Goal: Find specific page/section: Find specific page/section

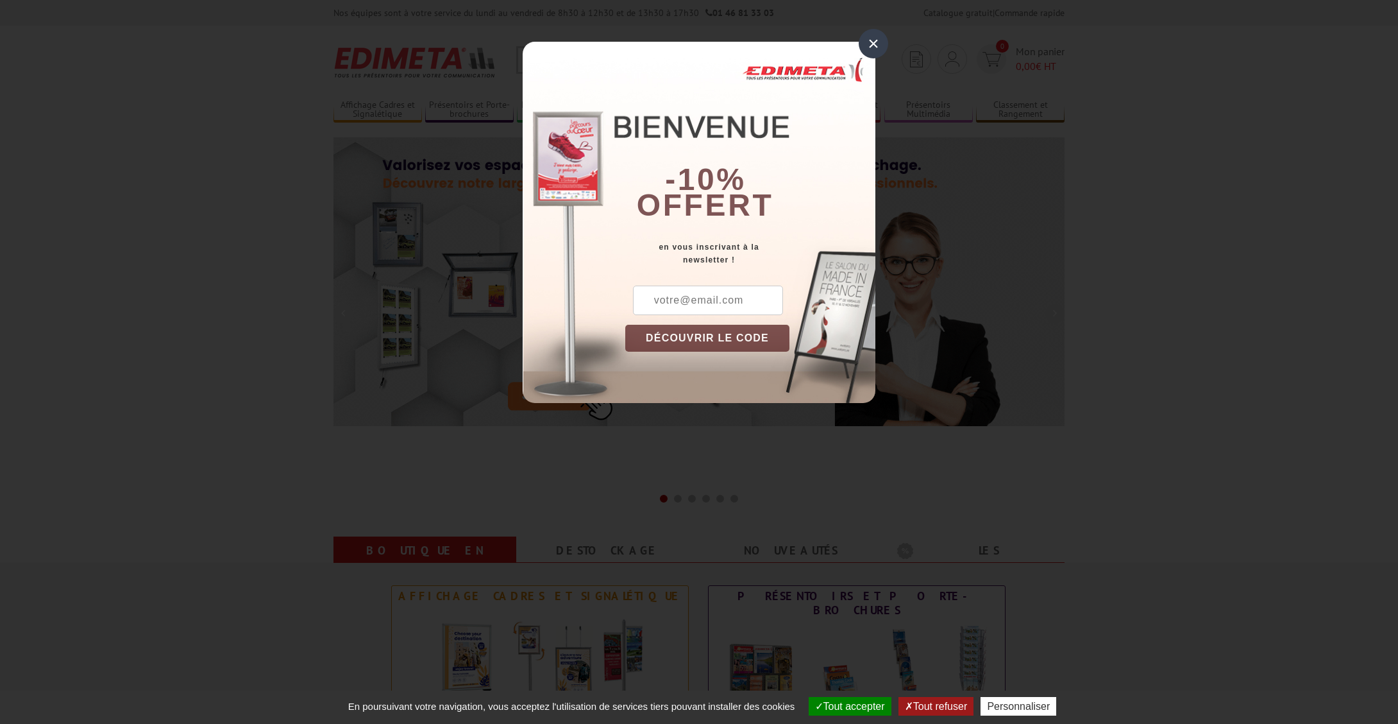
click at [876, 49] on div "×" at bounding box center [874, 44] width 30 height 30
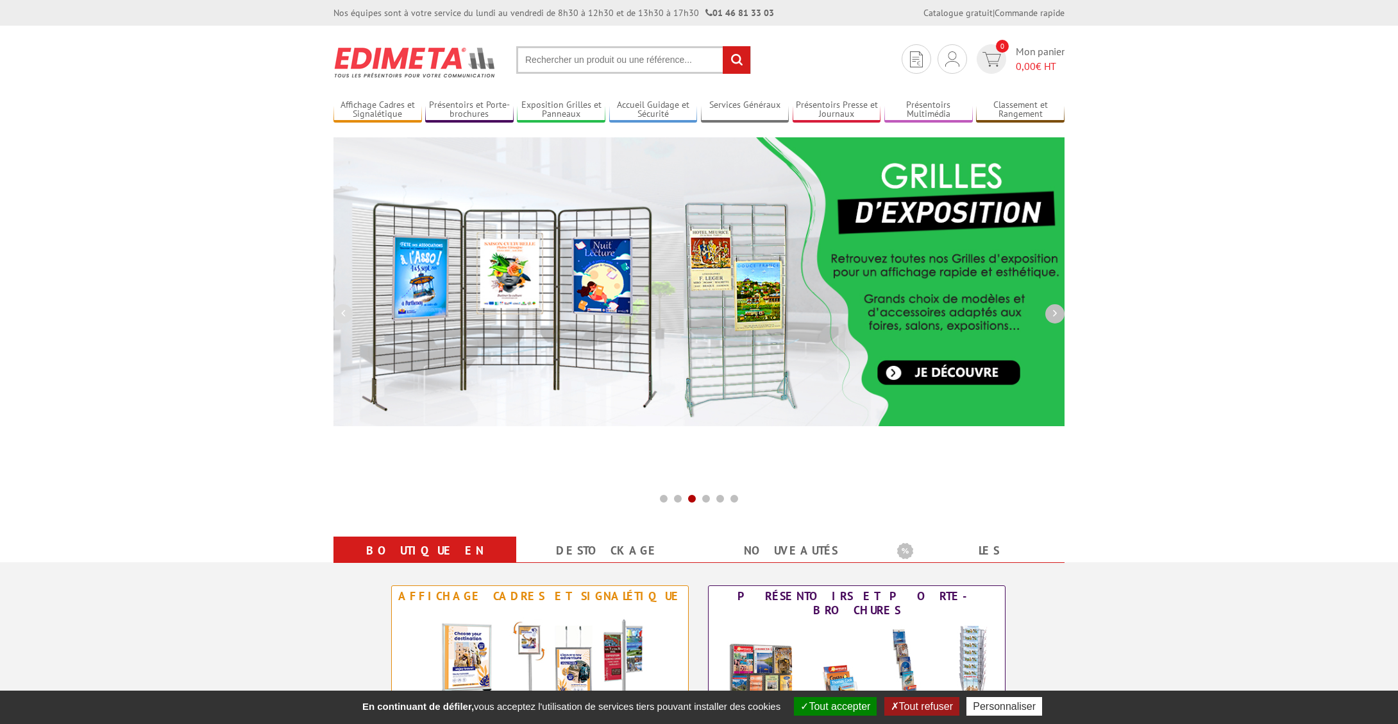
click at [1050, 310] on button "button" at bounding box center [1055, 313] width 19 height 19
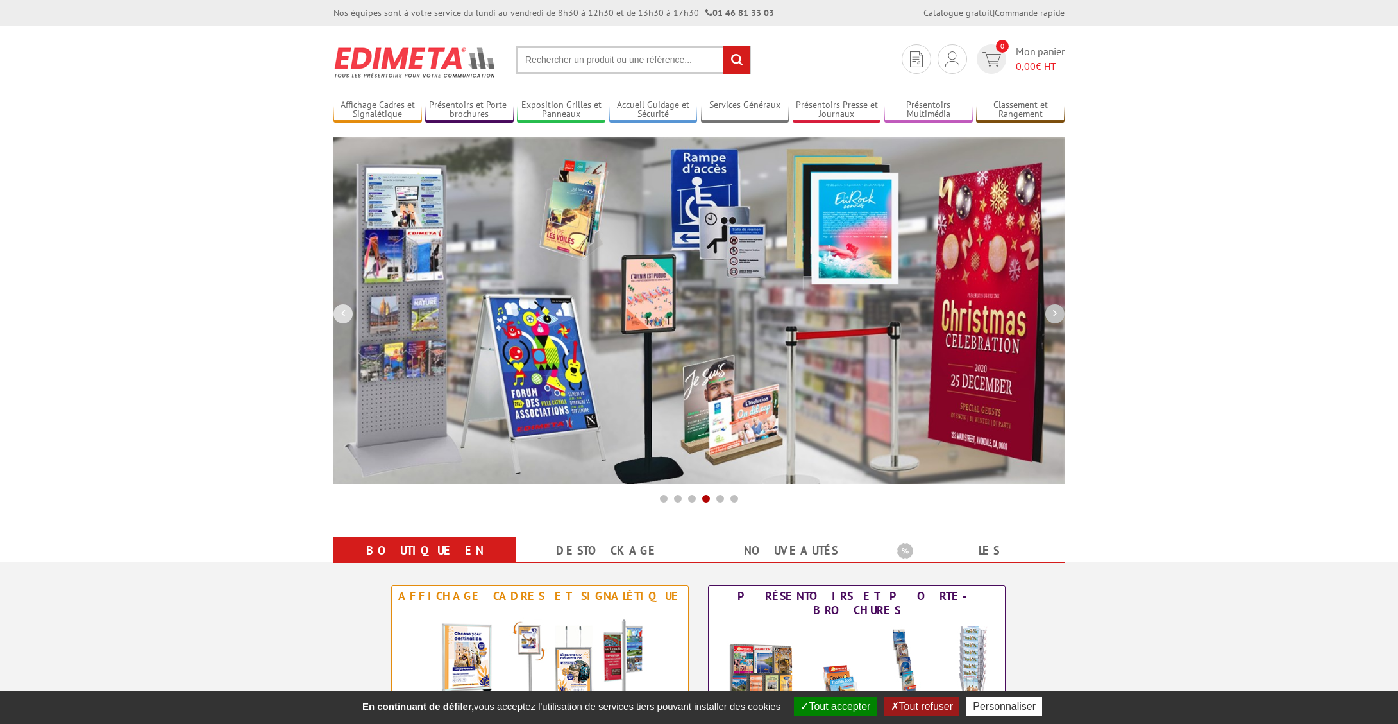
click at [1050, 310] on button "button" at bounding box center [1055, 313] width 19 height 19
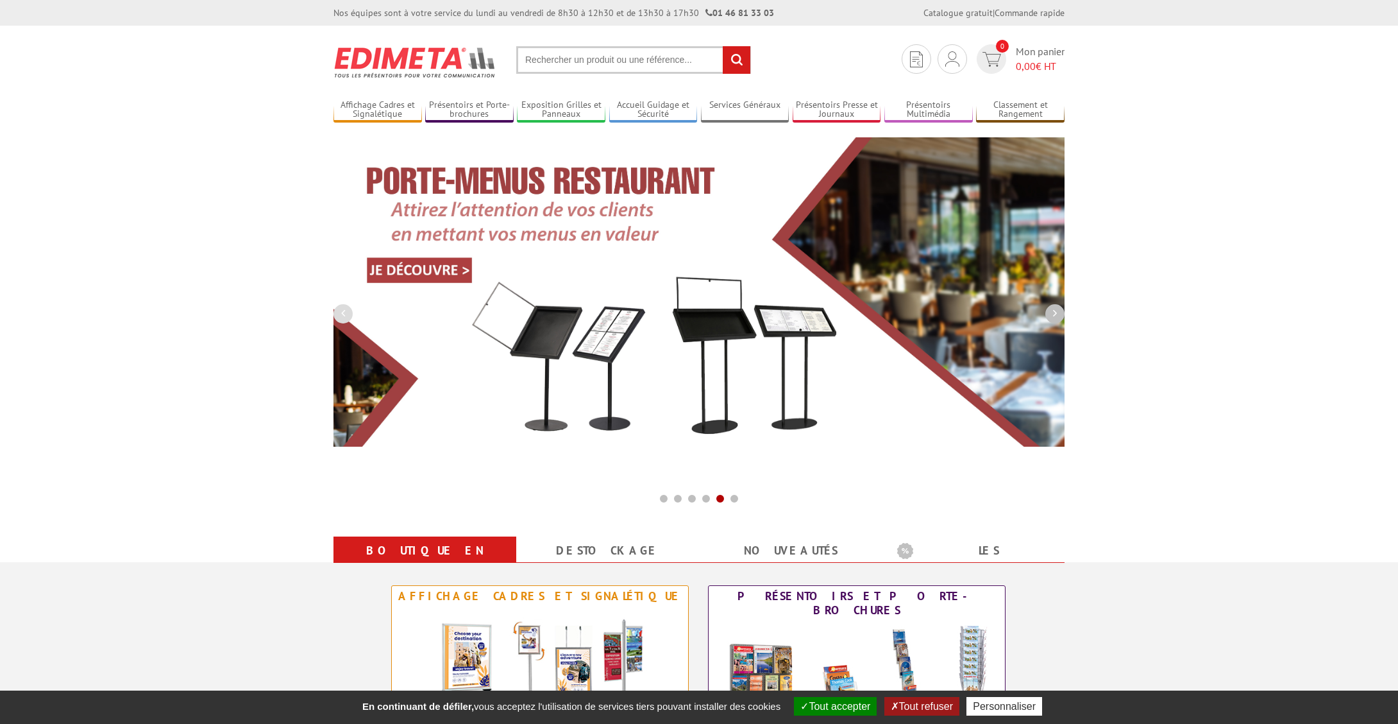
click at [1050, 310] on button "button" at bounding box center [1055, 313] width 19 height 19
click at [1052, 308] on button "button" at bounding box center [1055, 313] width 19 height 19
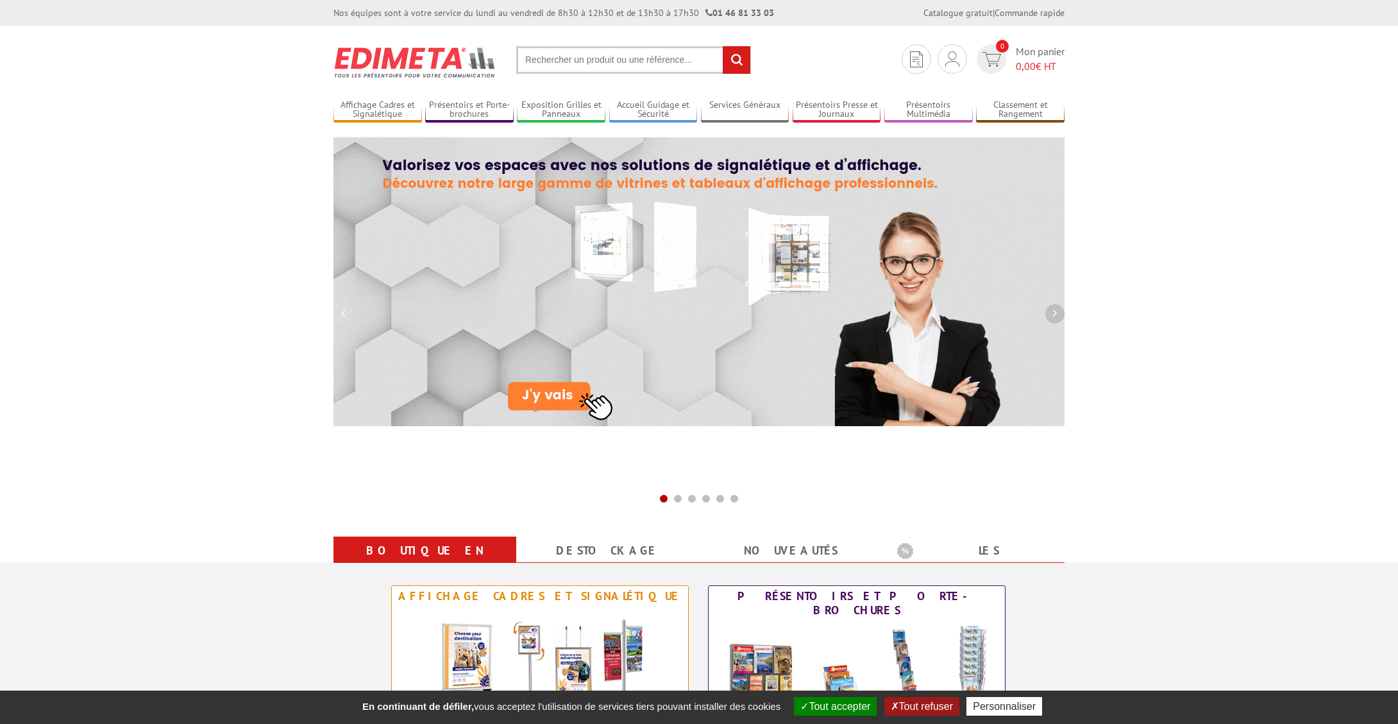
click at [1052, 308] on button "button" at bounding box center [1055, 313] width 19 height 19
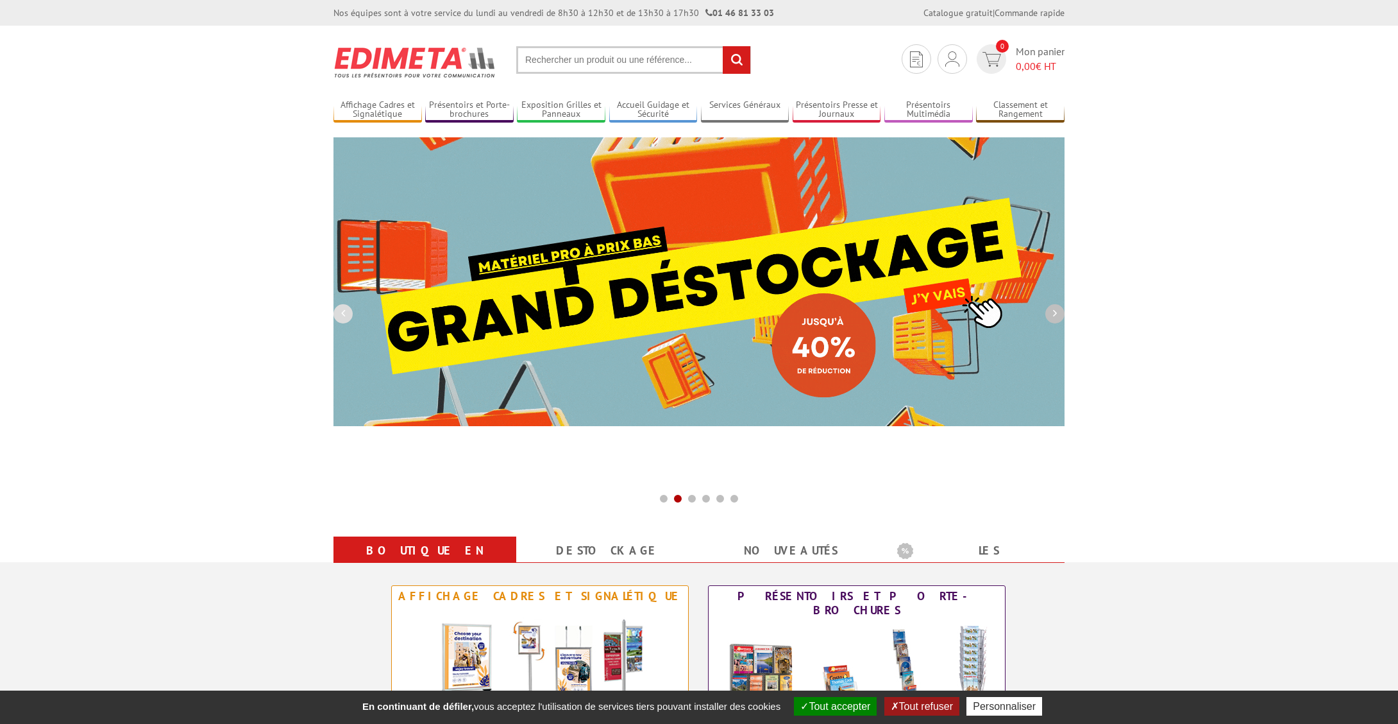
click at [1052, 308] on button "button" at bounding box center [1055, 313] width 19 height 19
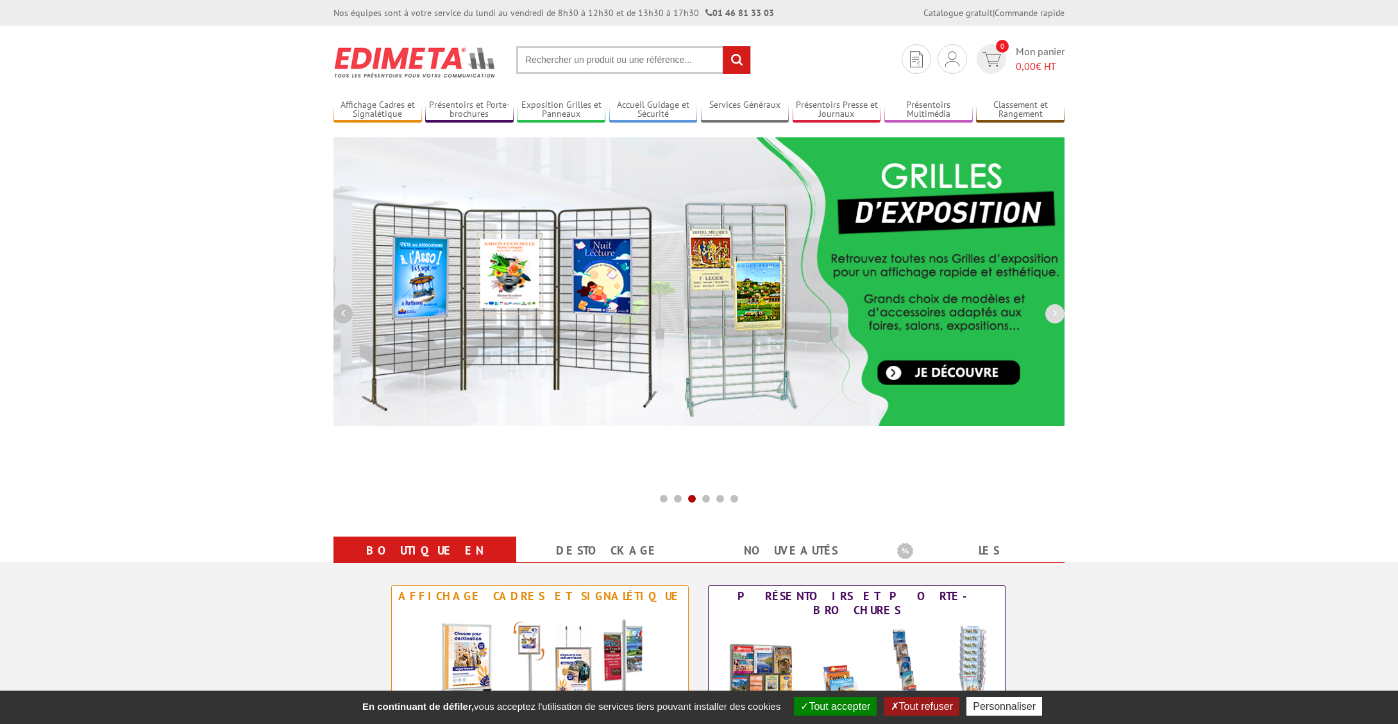
click at [340, 317] on button "button" at bounding box center [343, 313] width 19 height 19
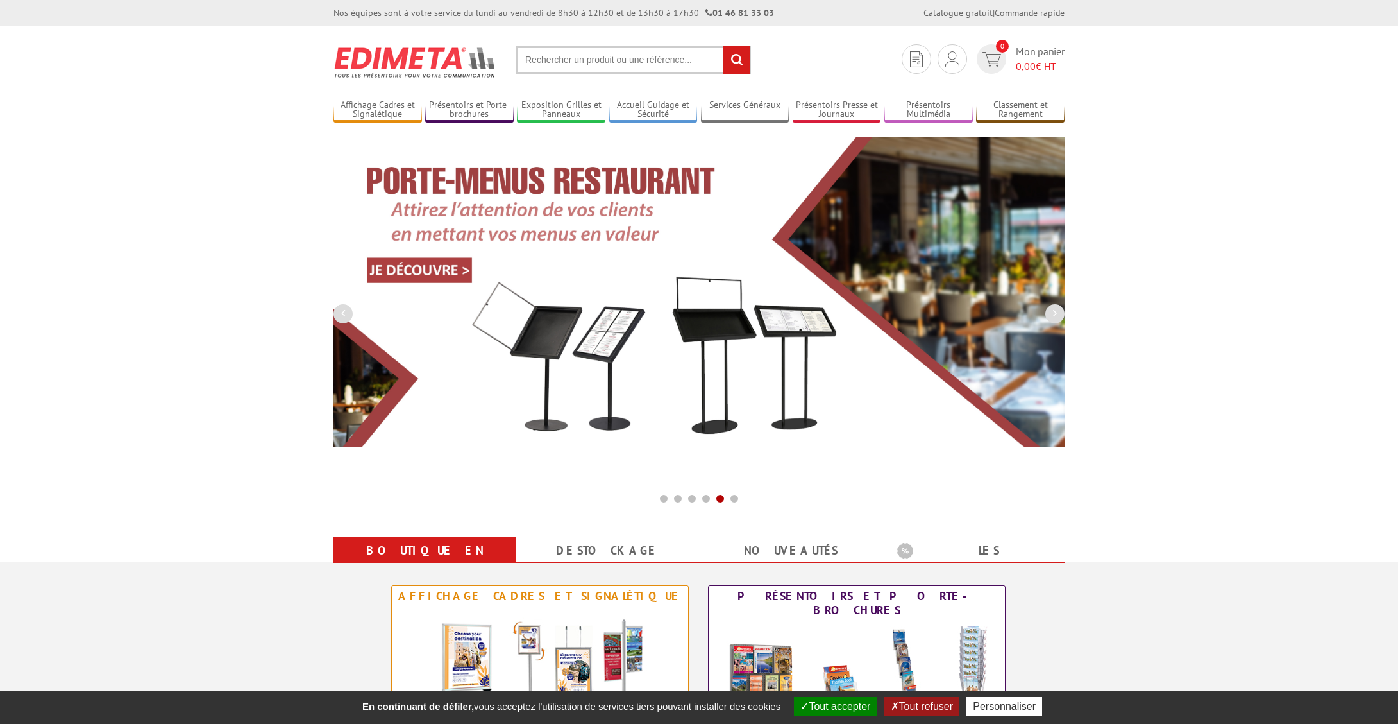
click at [621, 62] on input "text" at bounding box center [633, 60] width 235 height 28
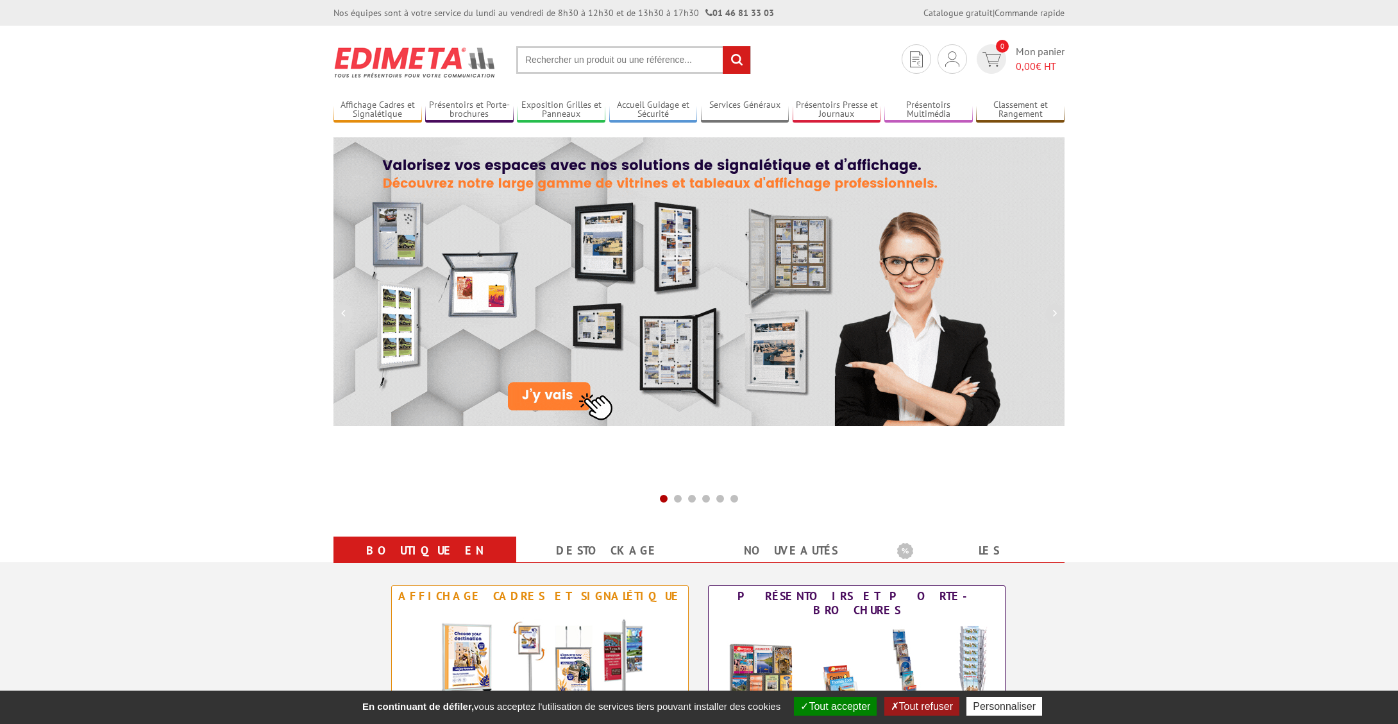
click at [594, 60] on input "text" at bounding box center [633, 60] width 235 height 28
paste input "214019nr"
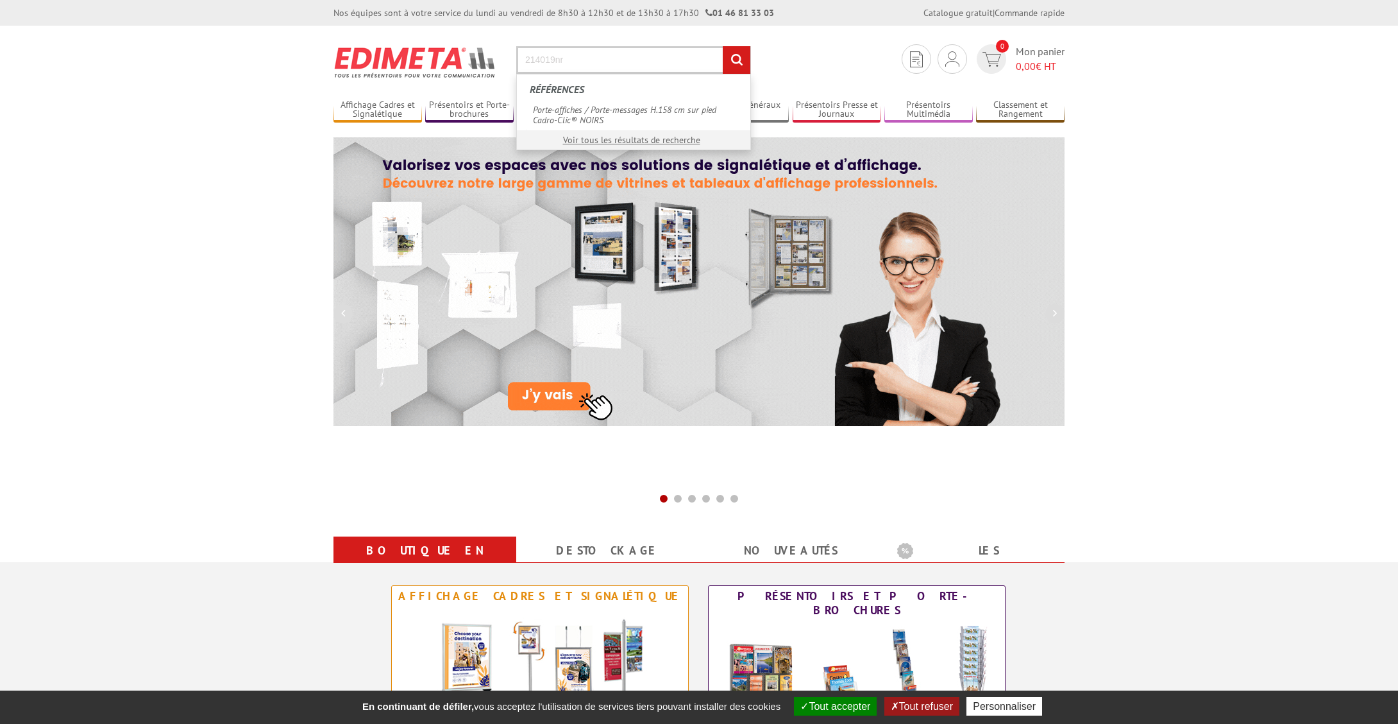
type input "214019nr"
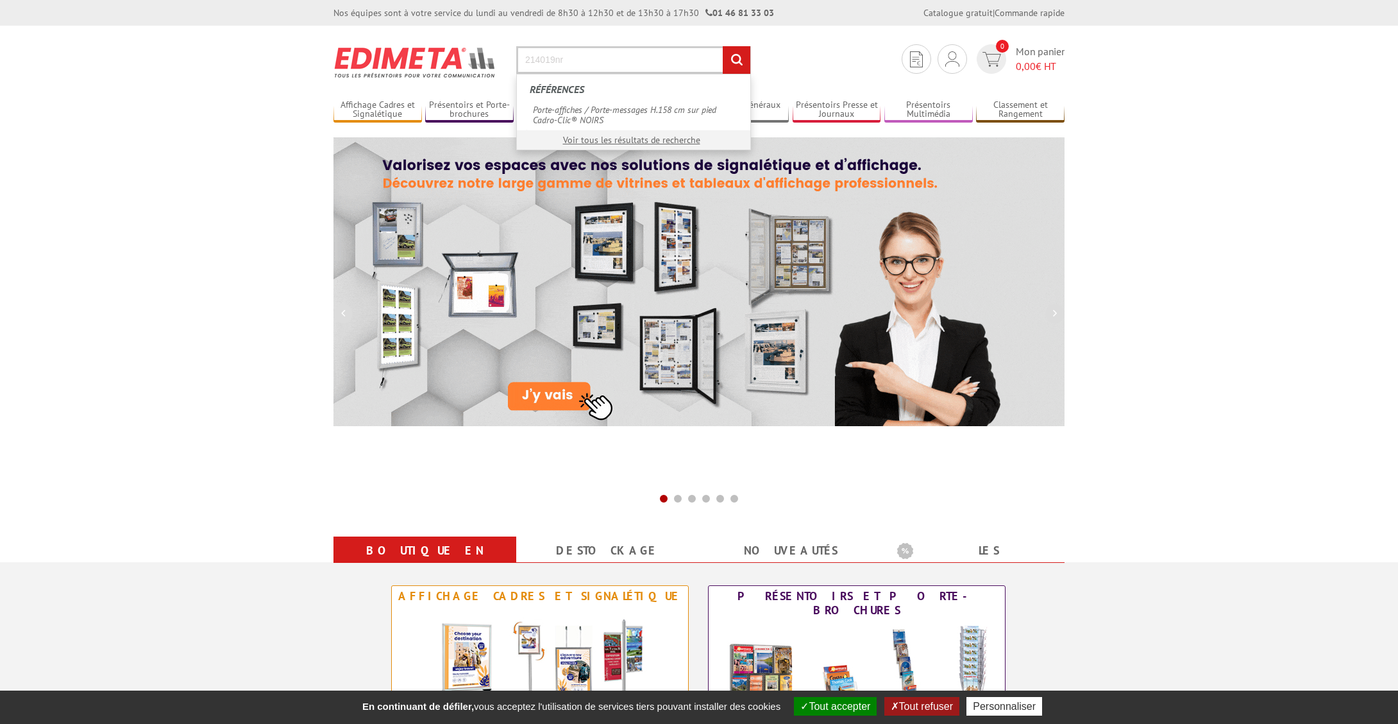
click at [723, 46] on input "rechercher" at bounding box center [737, 60] width 28 height 28
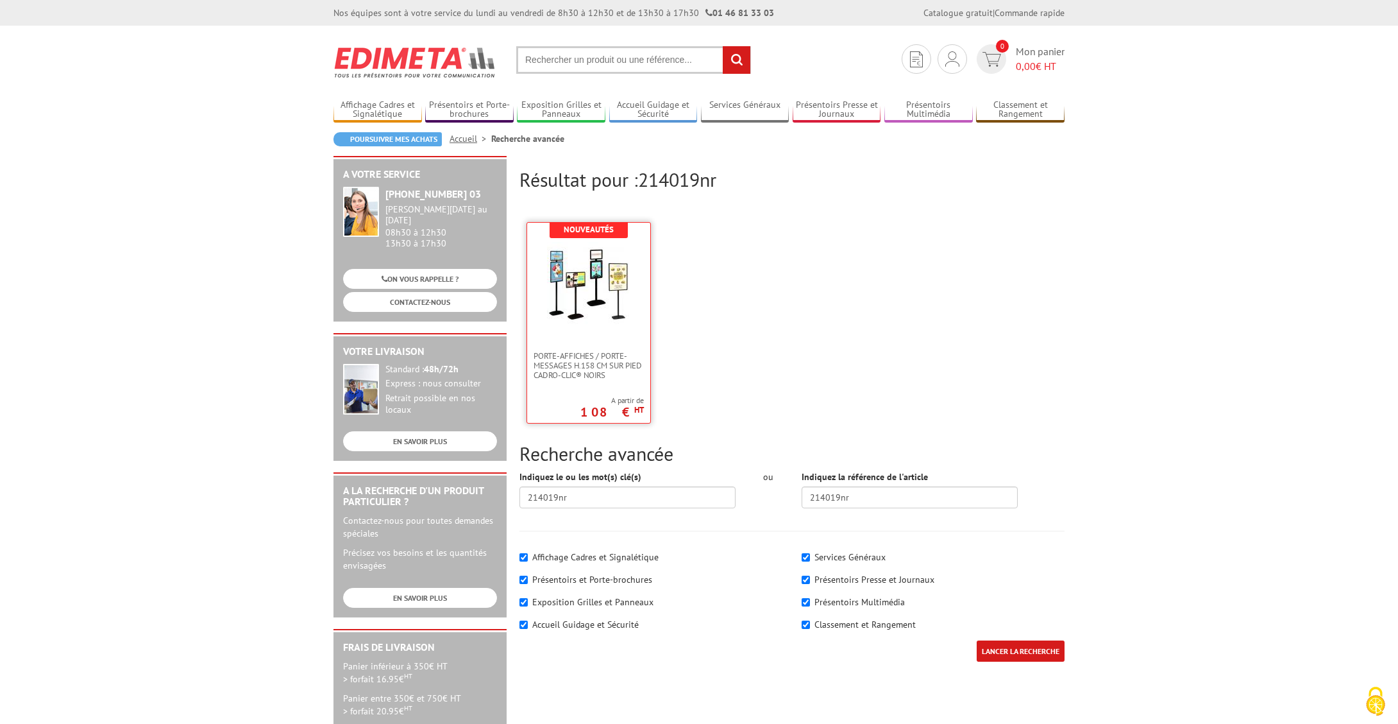
click at [579, 337] on link at bounding box center [588, 287] width 123 height 128
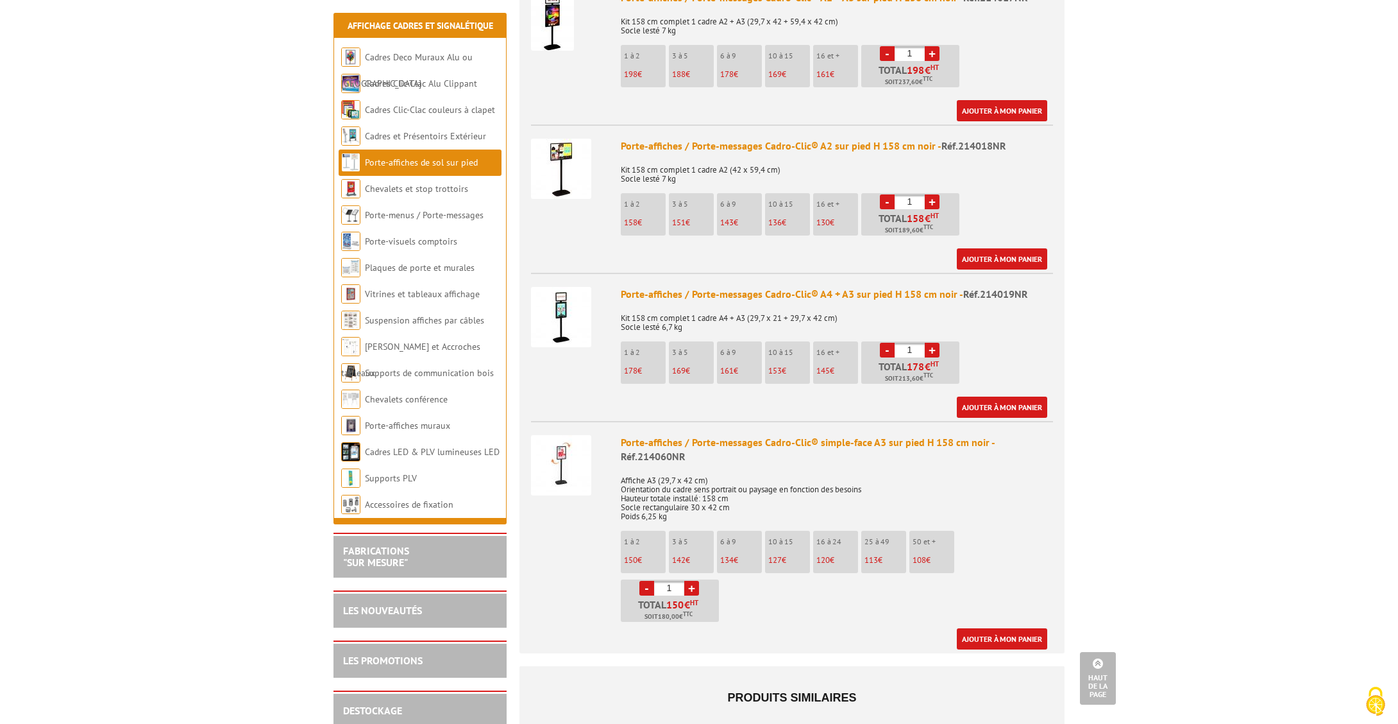
scroll to position [546, 0]
